Goal: Information Seeking & Learning: Learn about a topic

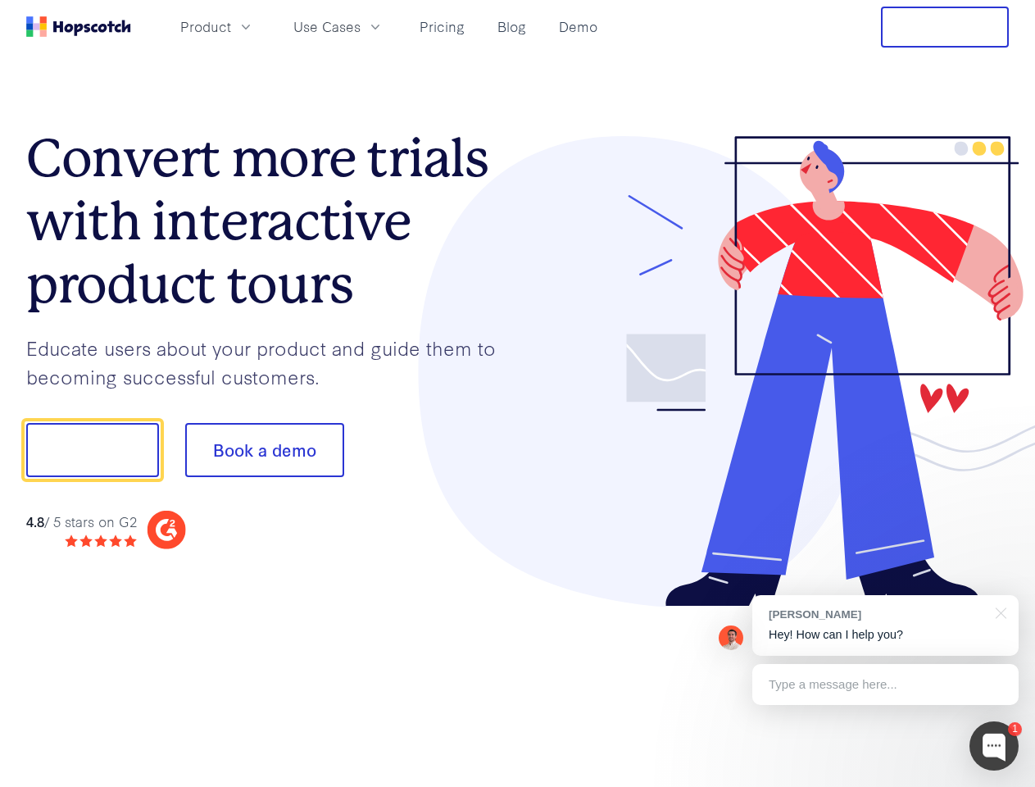
click at [518, 393] on div at bounding box center [764, 371] width 492 height 471
click at [231, 26] on span "Product" at bounding box center [205, 26] width 51 height 20
click at [361, 26] on span "Use Cases" at bounding box center [326, 26] width 67 height 20
click at [945, 27] on button "Free Trial" at bounding box center [945, 27] width 128 height 41
click at [92, 450] on button "Show me!" at bounding box center [92, 450] width 133 height 54
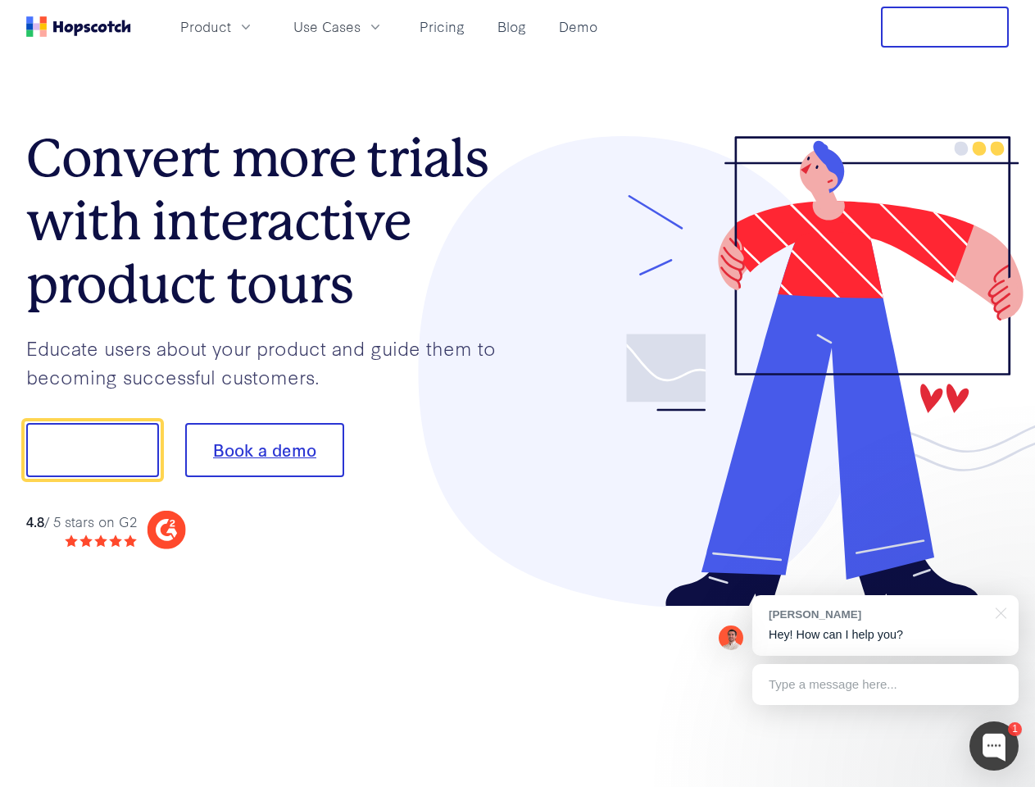
click at [264, 450] on button "Book a demo" at bounding box center [264, 450] width 159 height 54
click at [994, 746] on div at bounding box center [993, 745] width 49 height 49
click at [885, 625] on div "[PERSON_NAME] Hey! How can I help you?" at bounding box center [885, 625] width 266 height 61
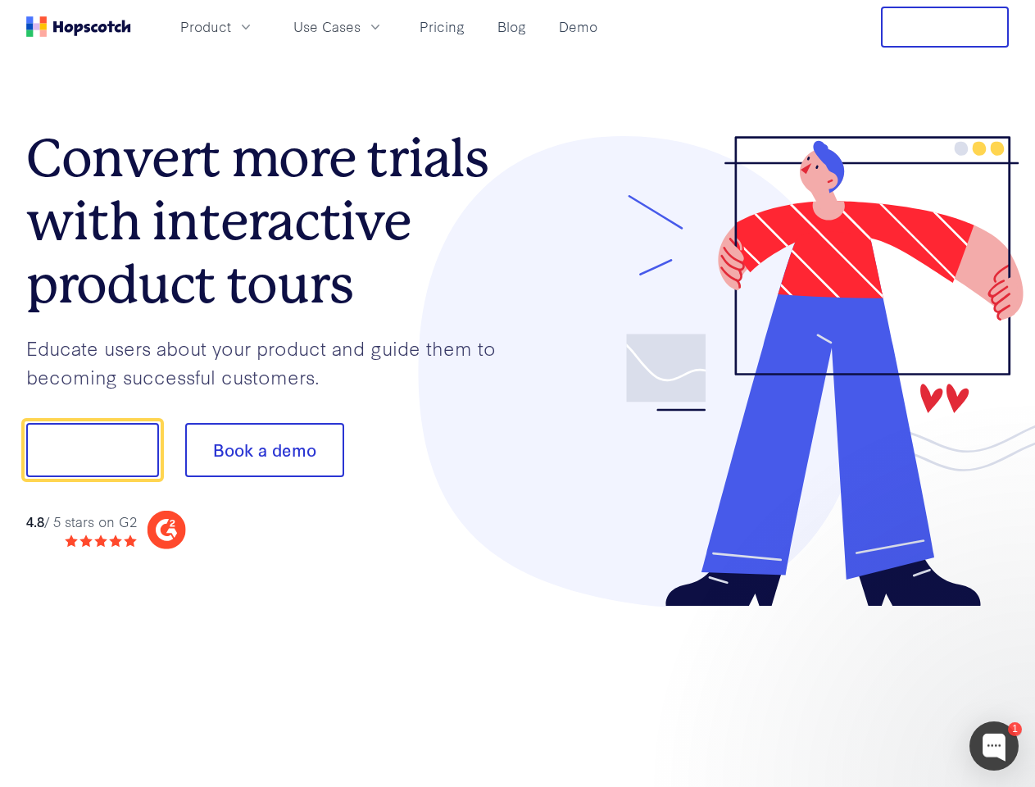
click at [998, 611] on div at bounding box center [864, 557] width 307 height 327
click at [885, 684] on div at bounding box center [864, 557] width 307 height 327
